Goal: Information Seeking & Learning: Learn about a topic

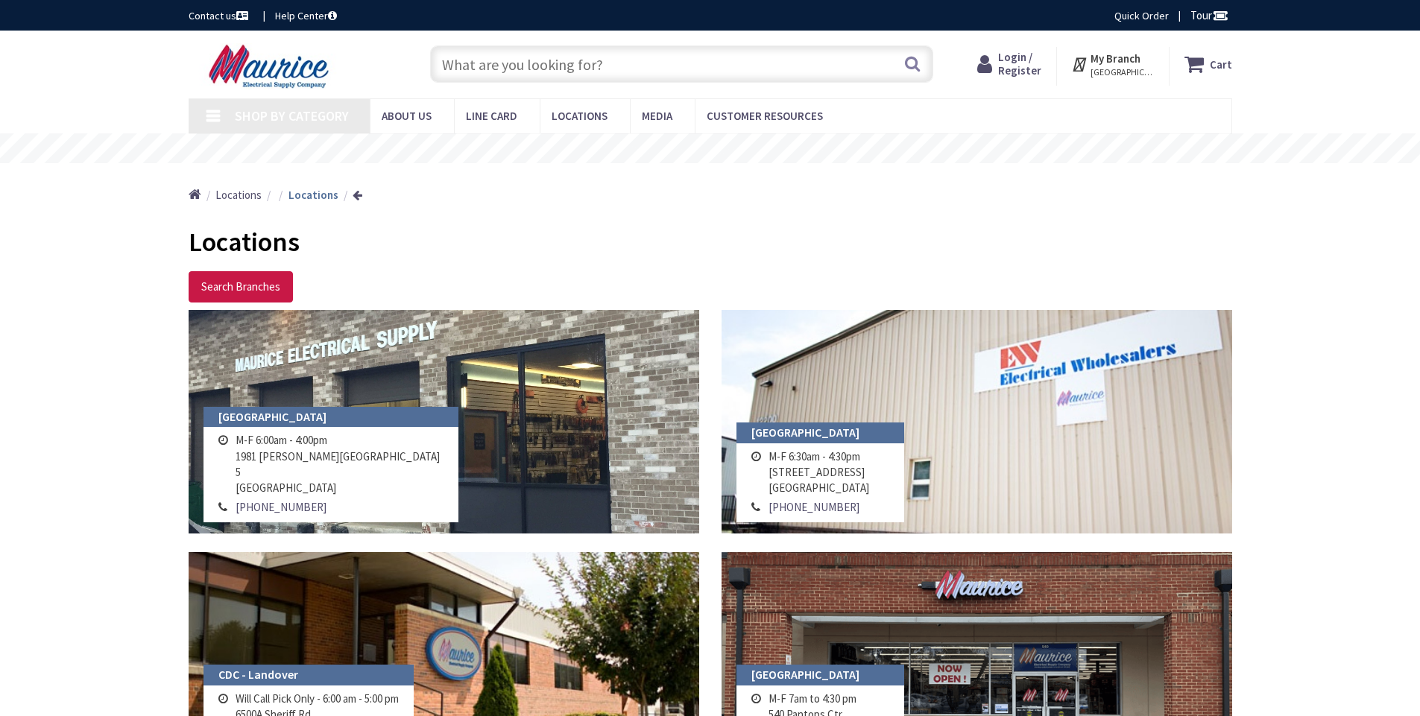
type input "[STREET_ADDRESS][US_STATE]"
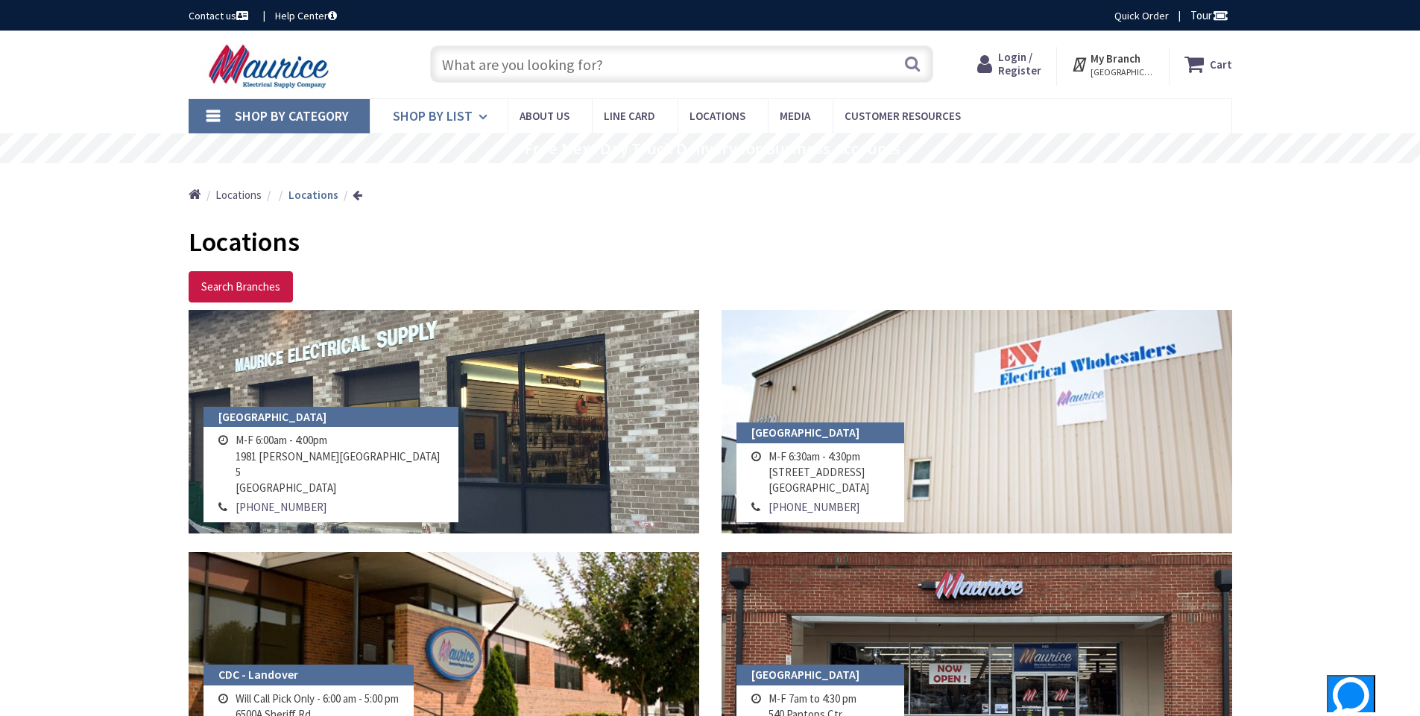
click at [458, 113] on span "Shop By List" at bounding box center [433, 115] width 80 height 17
click at [619, 117] on span "Line Card" at bounding box center [629, 116] width 51 height 14
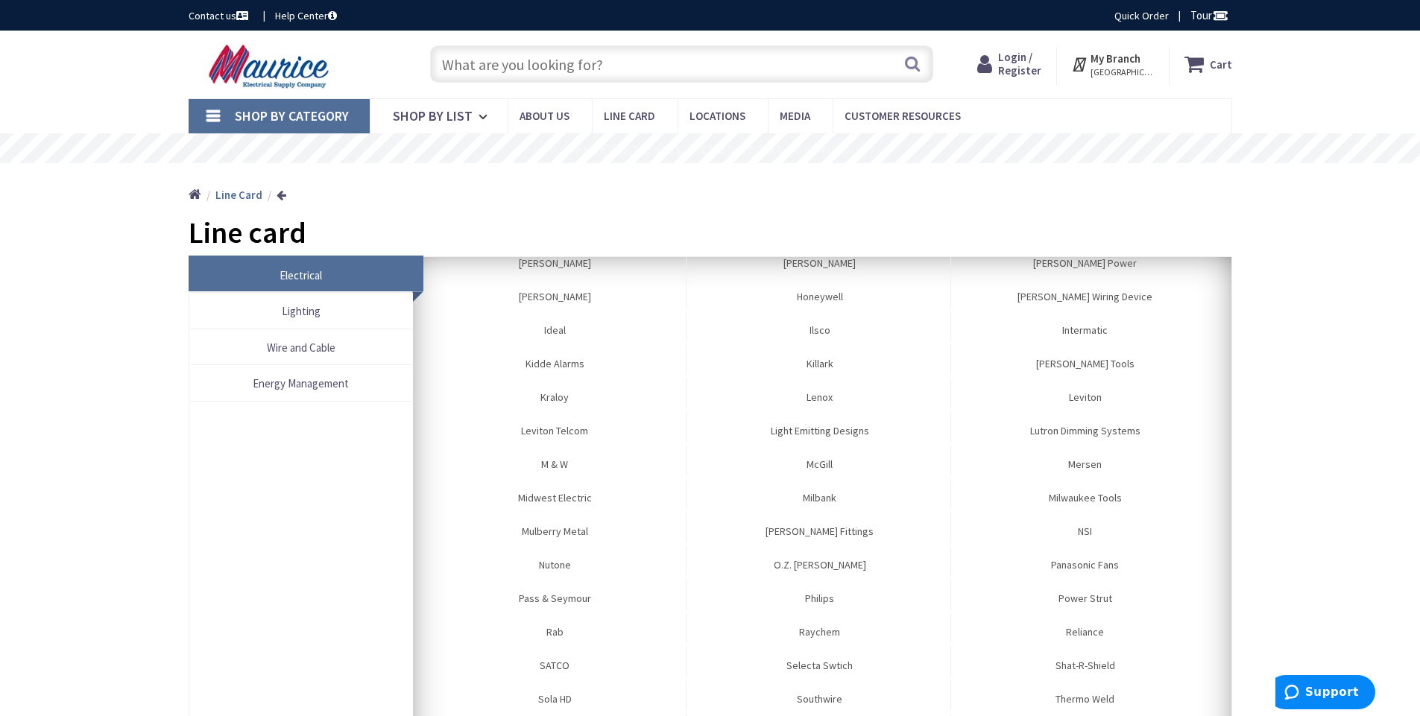
click at [605, 63] on input "text" at bounding box center [681, 63] width 503 height 37
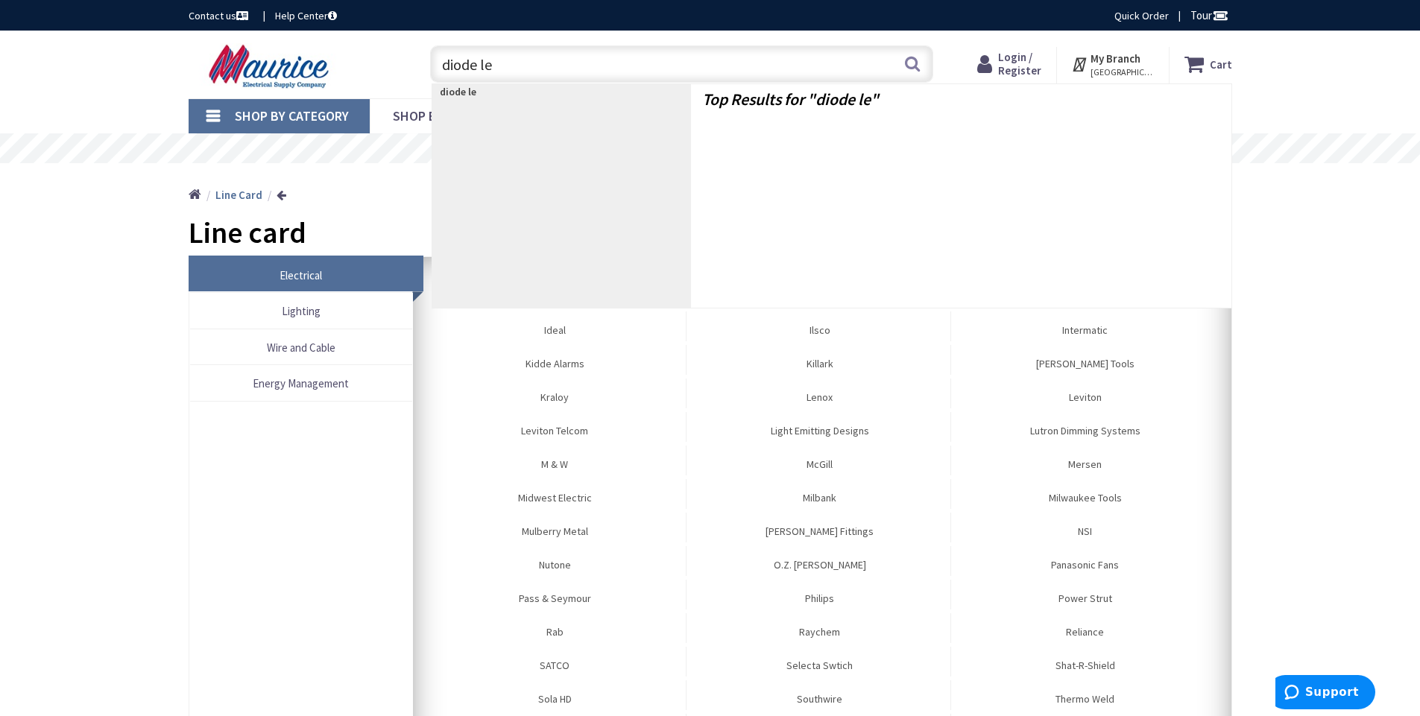
type input "diode led"
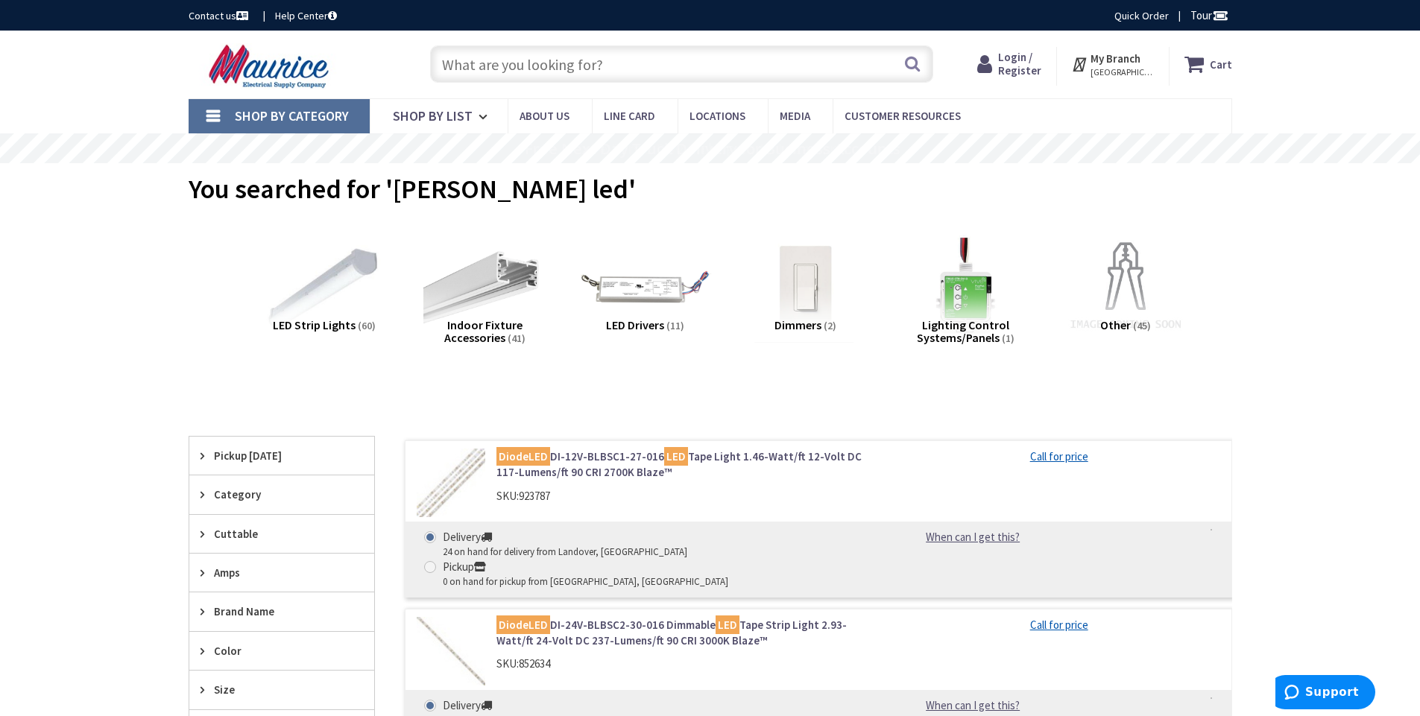
click at [641, 293] on img at bounding box center [644, 287] width 135 height 135
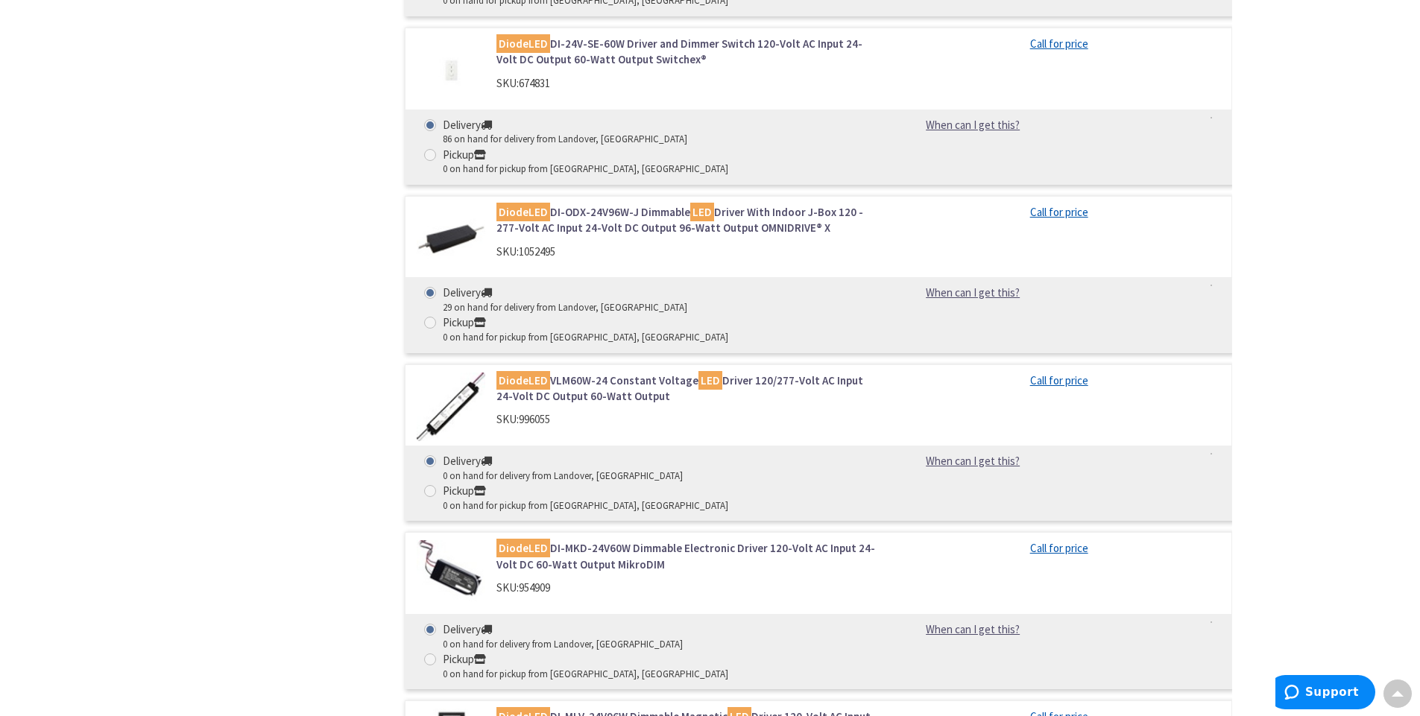
scroll to position [708, 0]
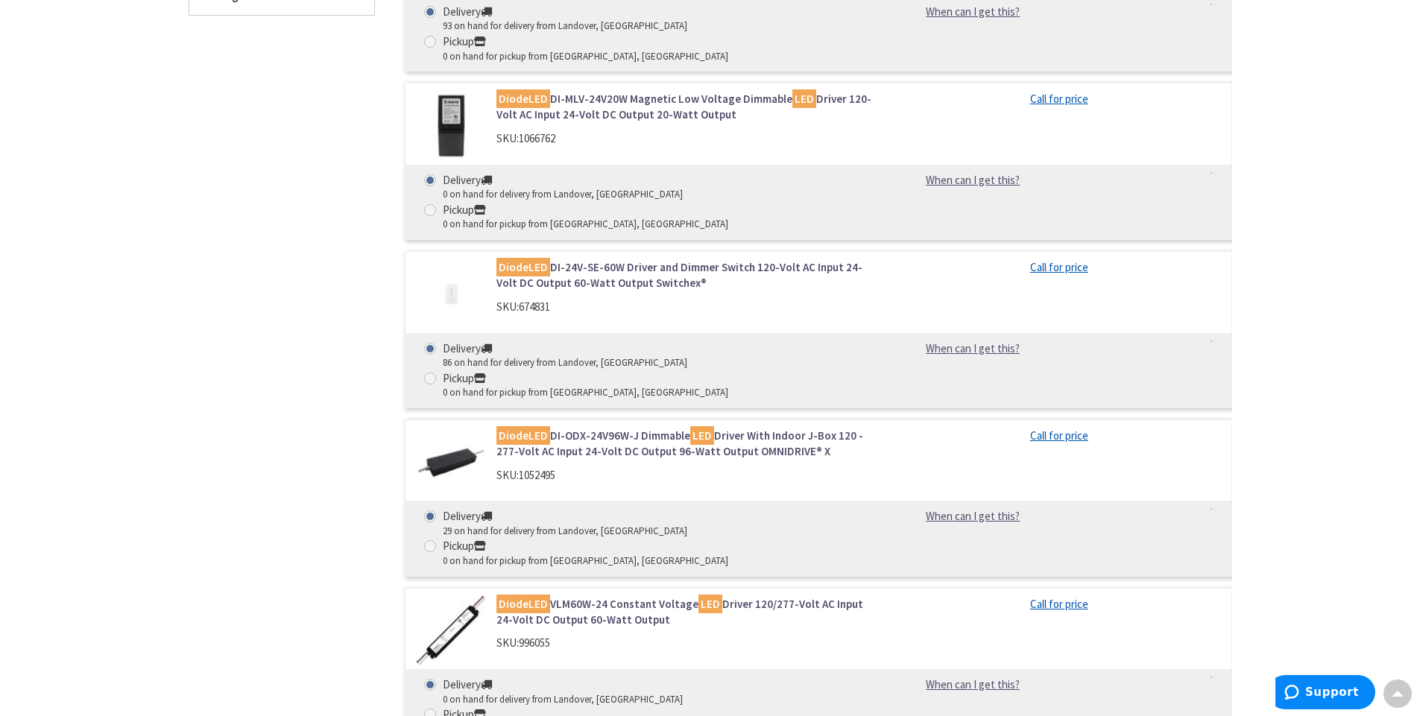
click at [529, 258] on mark "DiodeLED" at bounding box center [524, 267] width 54 height 19
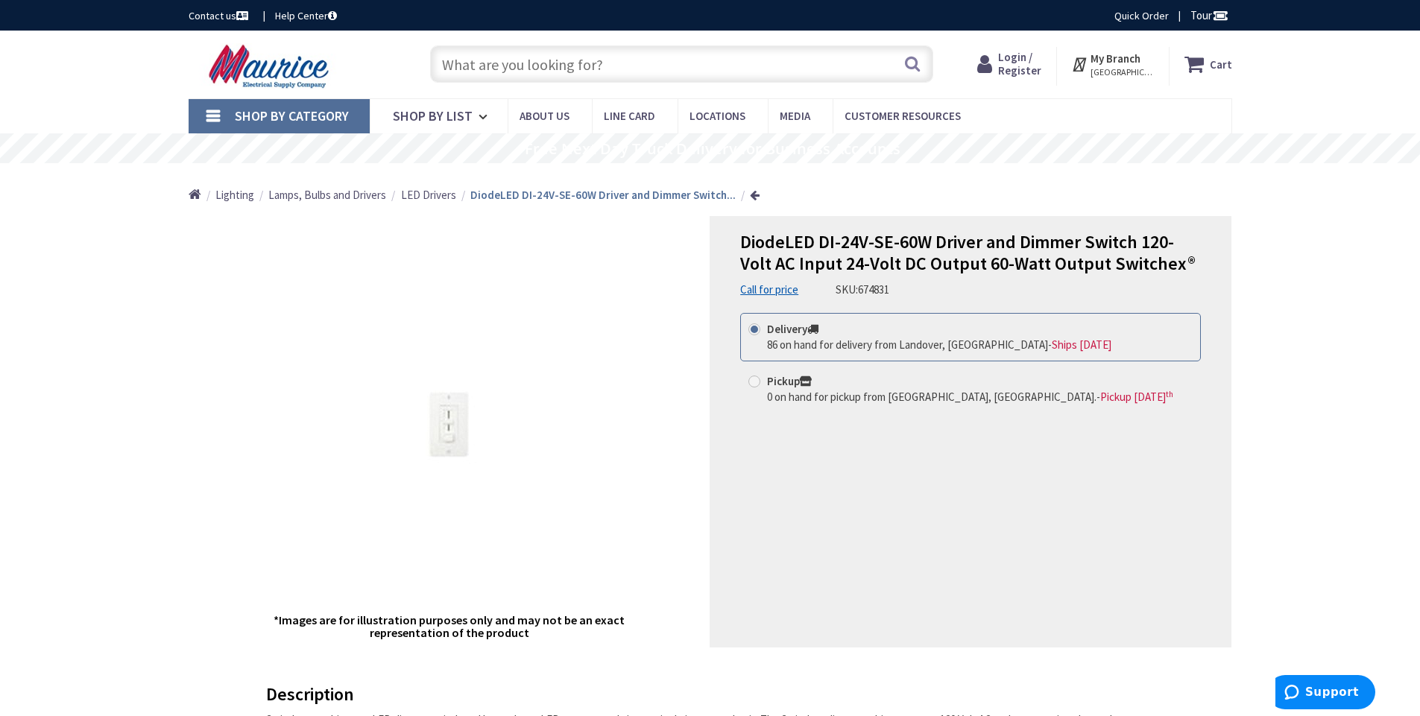
click at [420, 197] on span "LED Drivers" at bounding box center [428, 195] width 55 height 14
